Goal: Navigation & Orientation: Find specific page/section

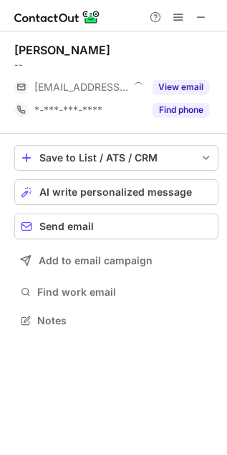
scroll to position [311, 227]
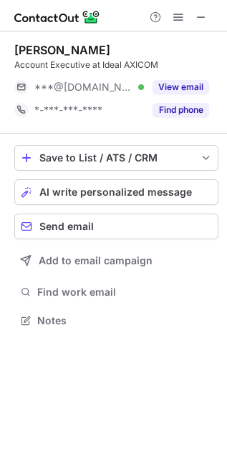
scroll to position [311, 227]
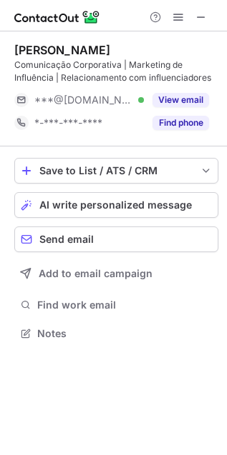
scroll to position [323, 227]
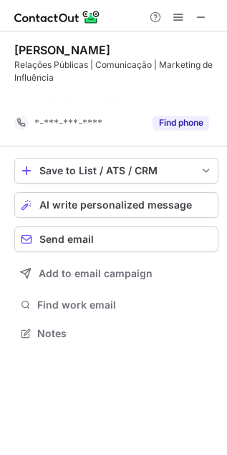
scroll to position [7, 7]
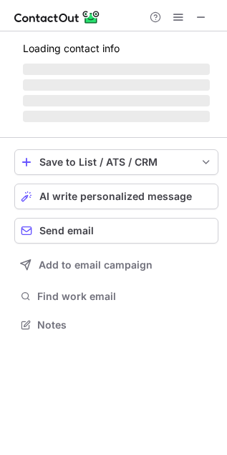
scroll to position [323, 227]
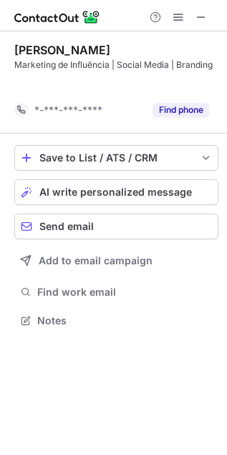
scroll to position [6, 7]
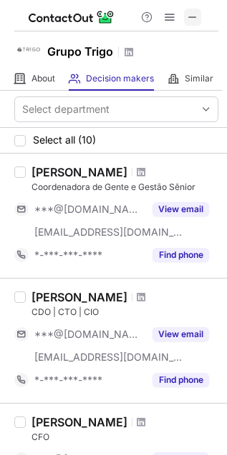
click at [197, 14] on span at bounding box center [192, 16] width 11 height 11
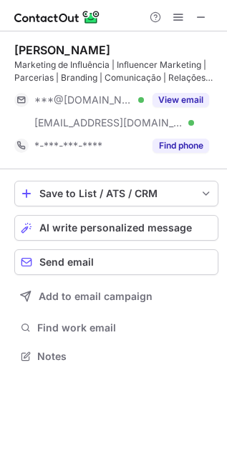
scroll to position [347, 227]
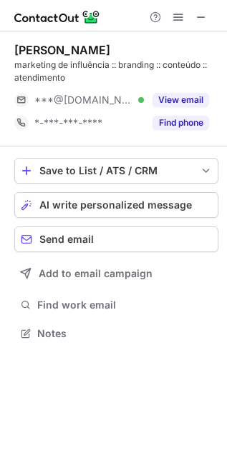
scroll to position [323, 227]
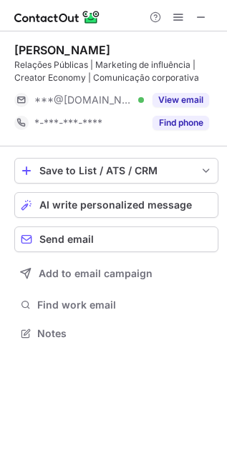
scroll to position [323, 227]
